Goal: Manage account settings

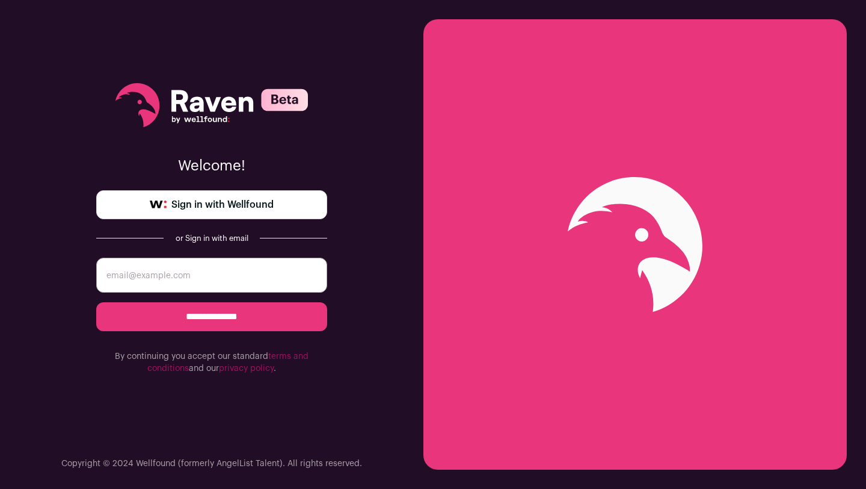
click at [256, 273] on input "email" at bounding box center [211, 275] width 231 height 35
type input "[PERSON_NAME][EMAIL_ADDRESS][PERSON_NAME][DOMAIN_NAME]"
click at [297, 313] on input "**********" at bounding box center [211, 316] width 231 height 29
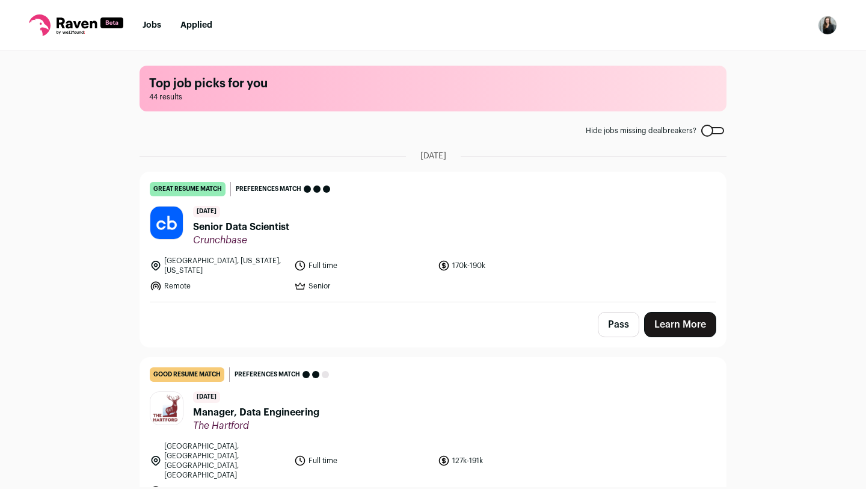
click at [824, 28] on img "Open dropdown" at bounding box center [827, 25] width 19 height 19
click at [773, 52] on link "Settings" at bounding box center [770, 56] width 133 height 29
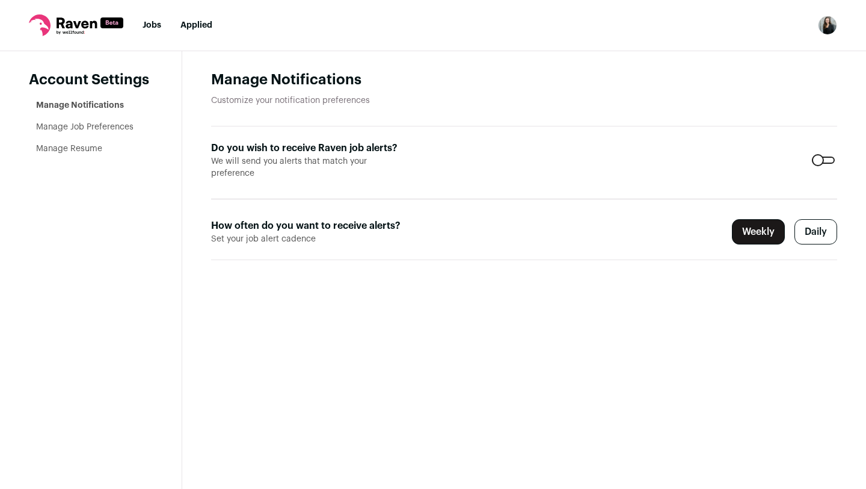
click at [826, 156] on div at bounding box center [823, 159] width 23 height 7
